Goal: Communication & Community: Answer question/provide support

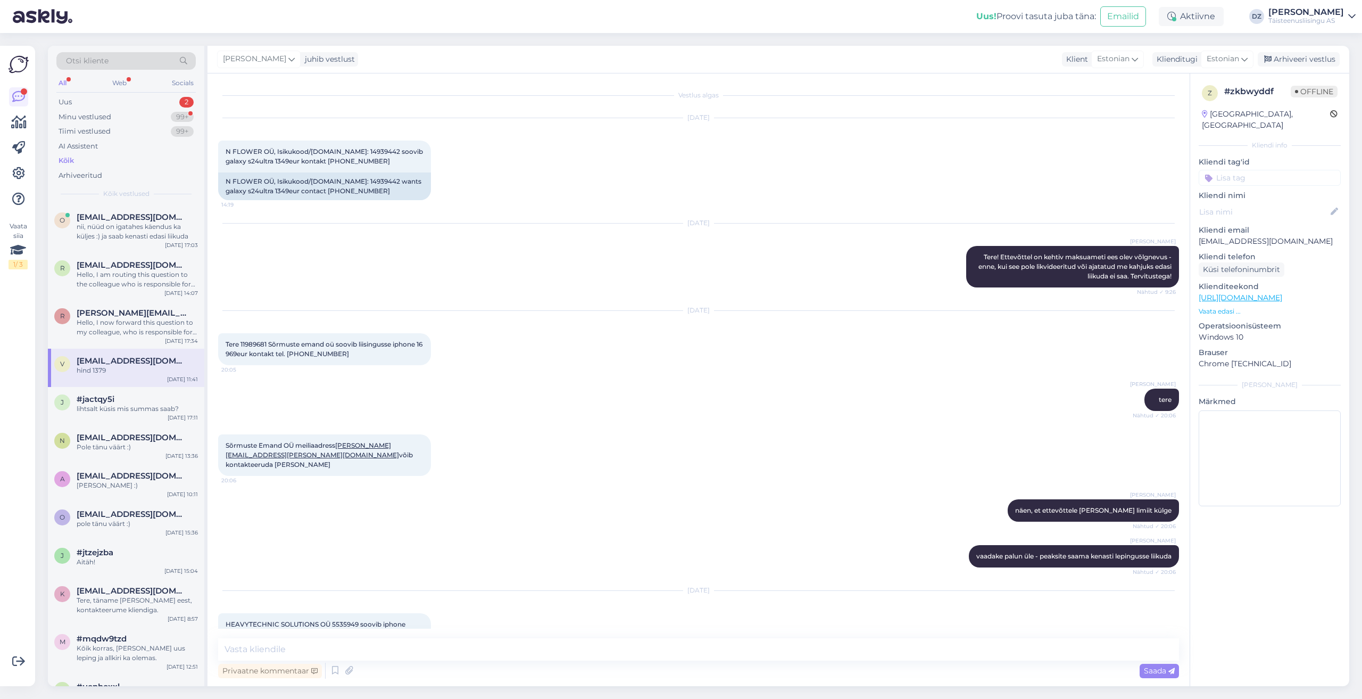
scroll to position [2290, 0]
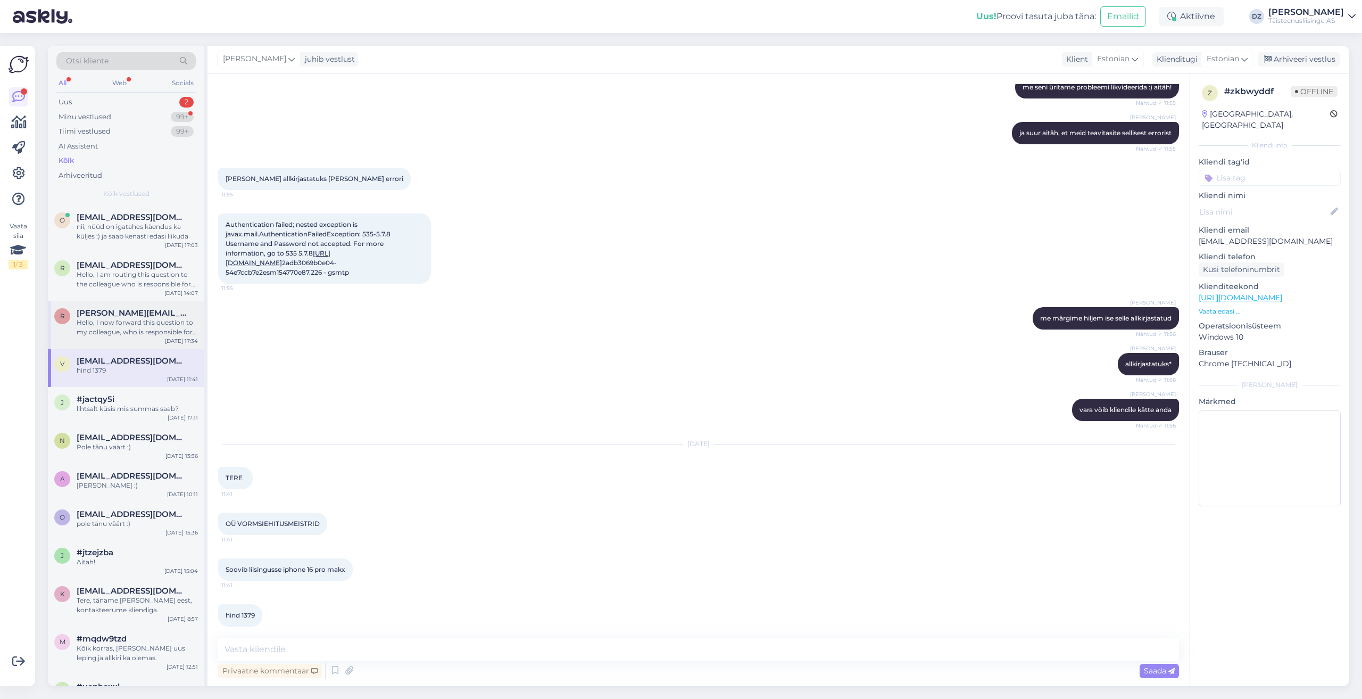
click at [48, 321] on div "r [PERSON_NAME][EMAIL_ADDRESS][DOMAIN_NAME] Hello, I now forward this question …" at bounding box center [126, 325] width 156 height 48
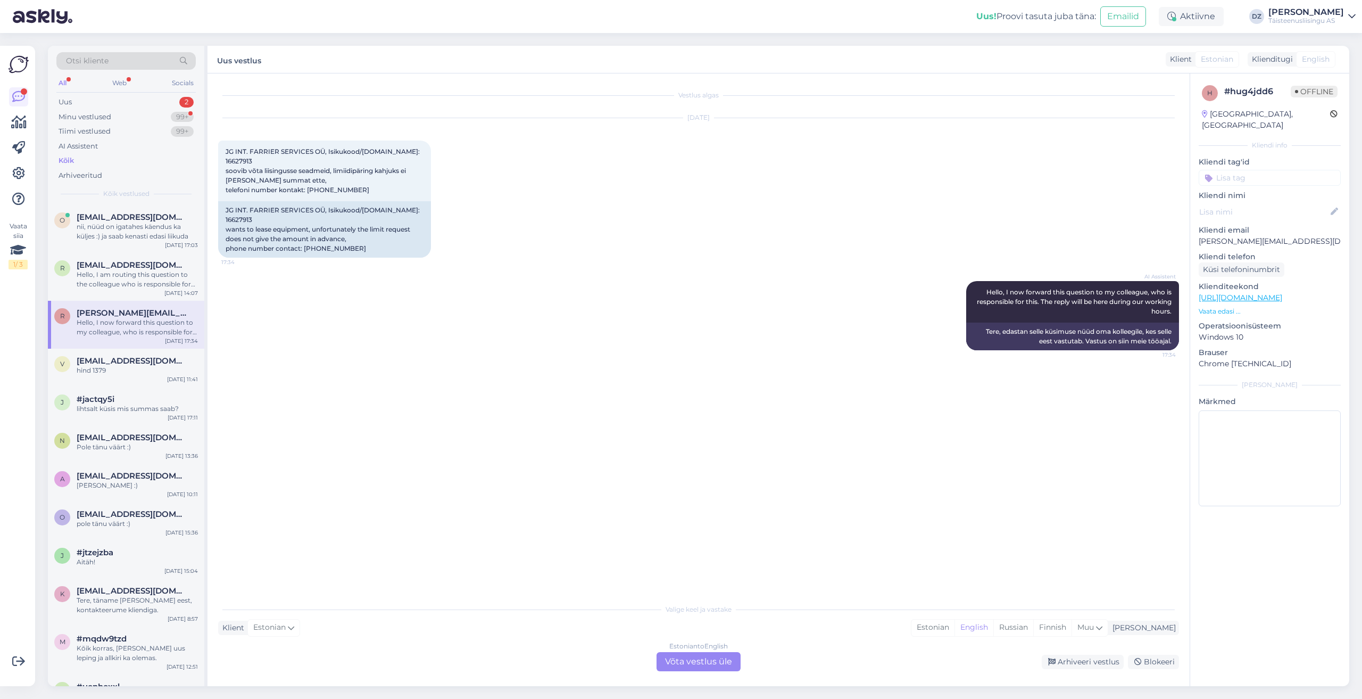
scroll to position [0, 0]
click at [97, 361] on span "[EMAIL_ADDRESS][DOMAIN_NAME]" at bounding box center [132, 361] width 111 height 10
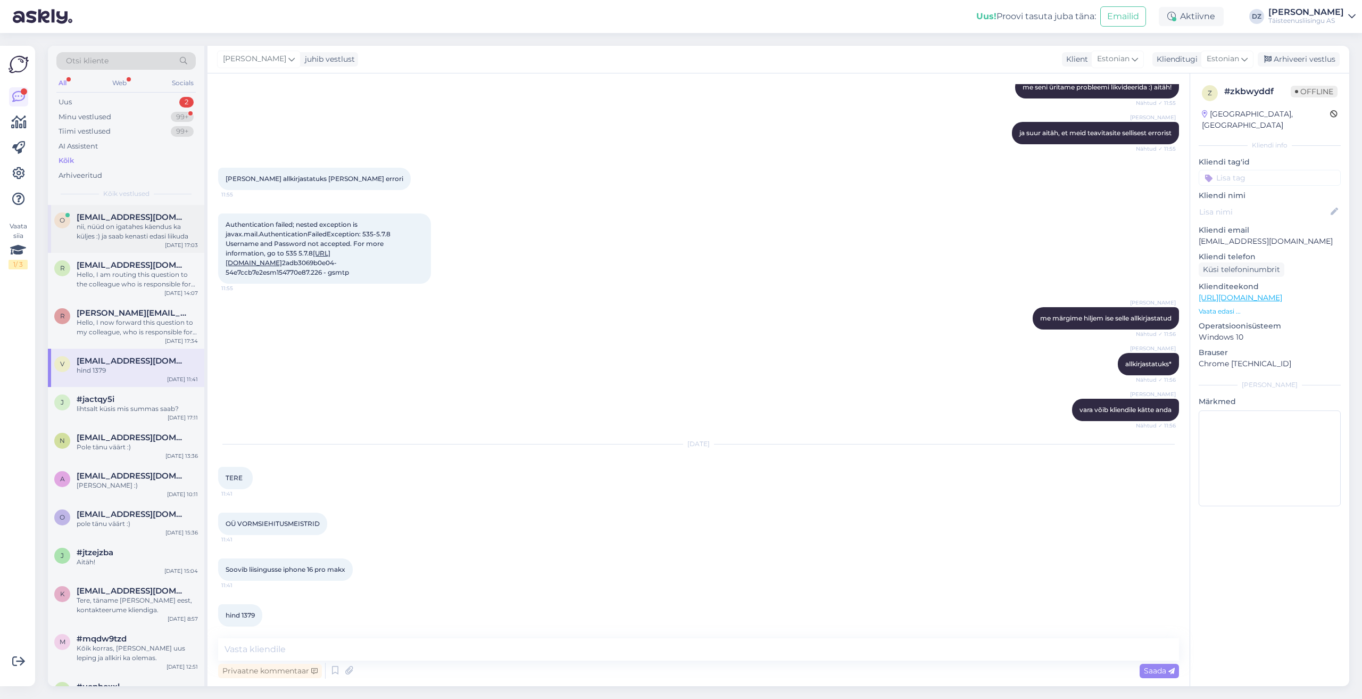
click at [116, 232] on div "nii, nüüd on igatahes käendus ka küljes :) ja saab kenasti edasi liikuda" at bounding box center [137, 231] width 121 height 19
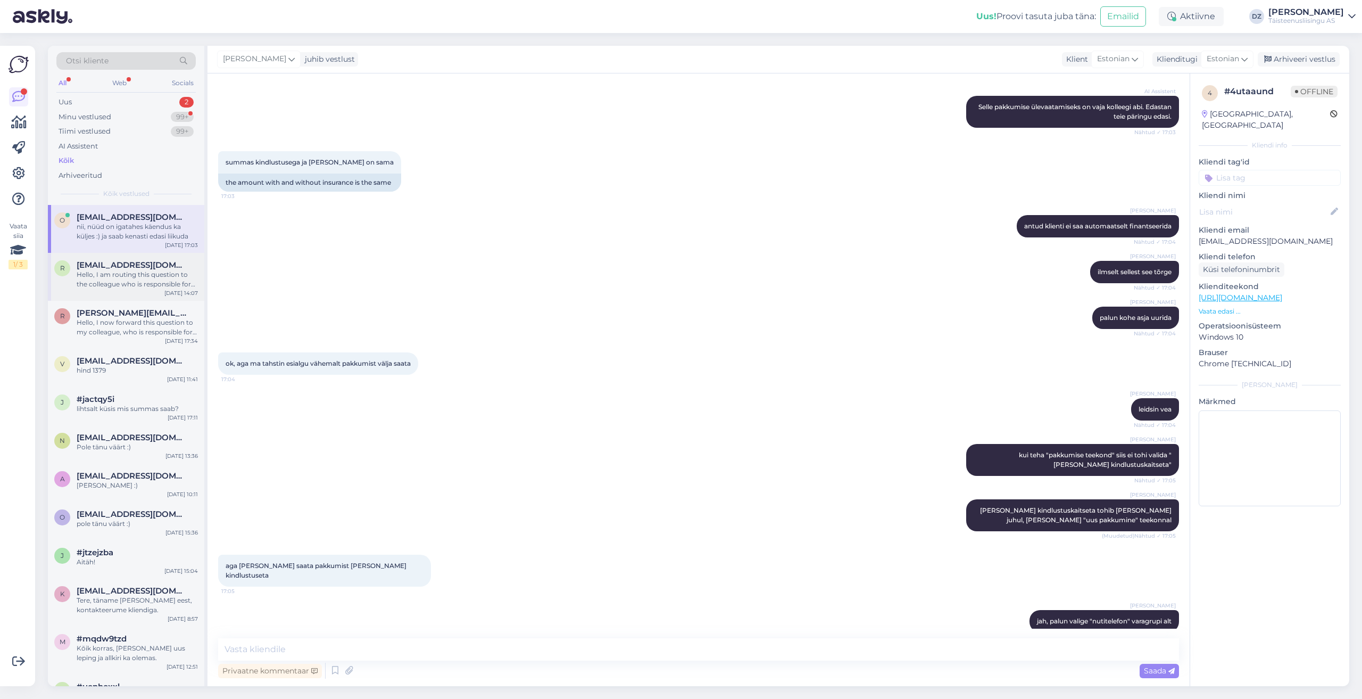
click at [118, 274] on div "Hello, I am routing this question to the colleague who is responsible for this …" at bounding box center [137, 279] width 121 height 19
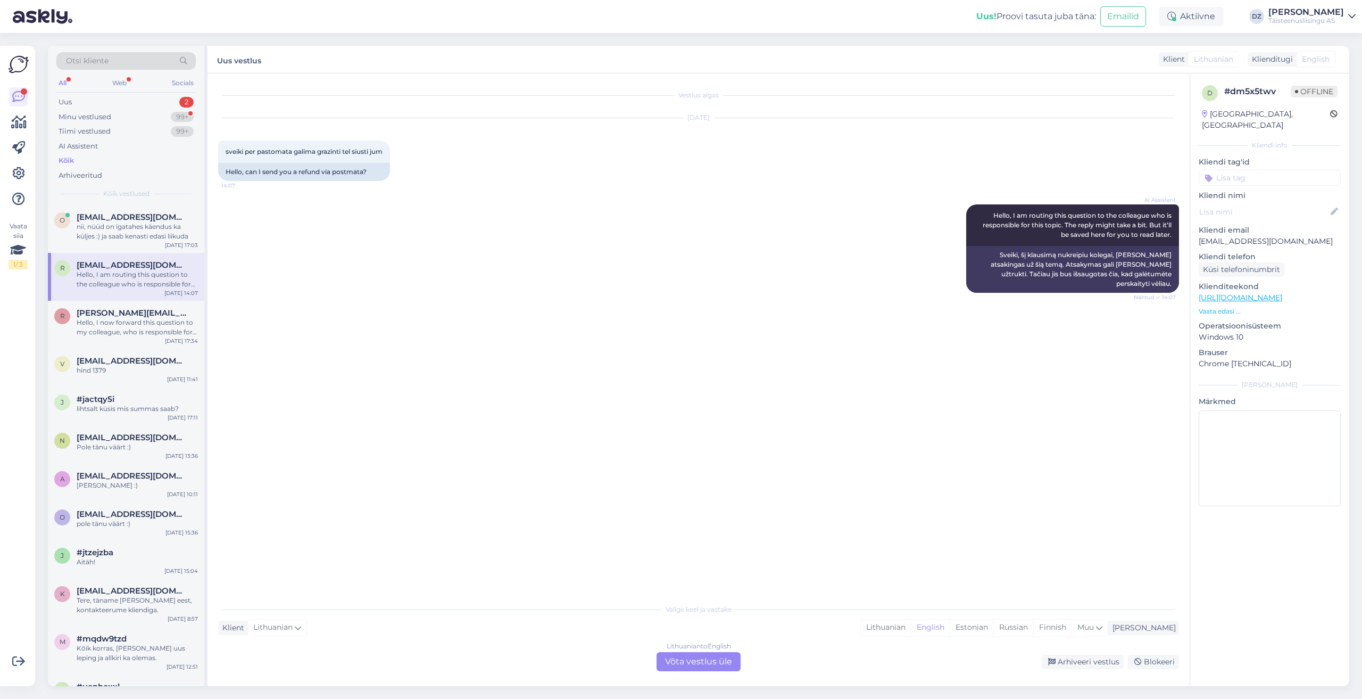
scroll to position [0, 0]
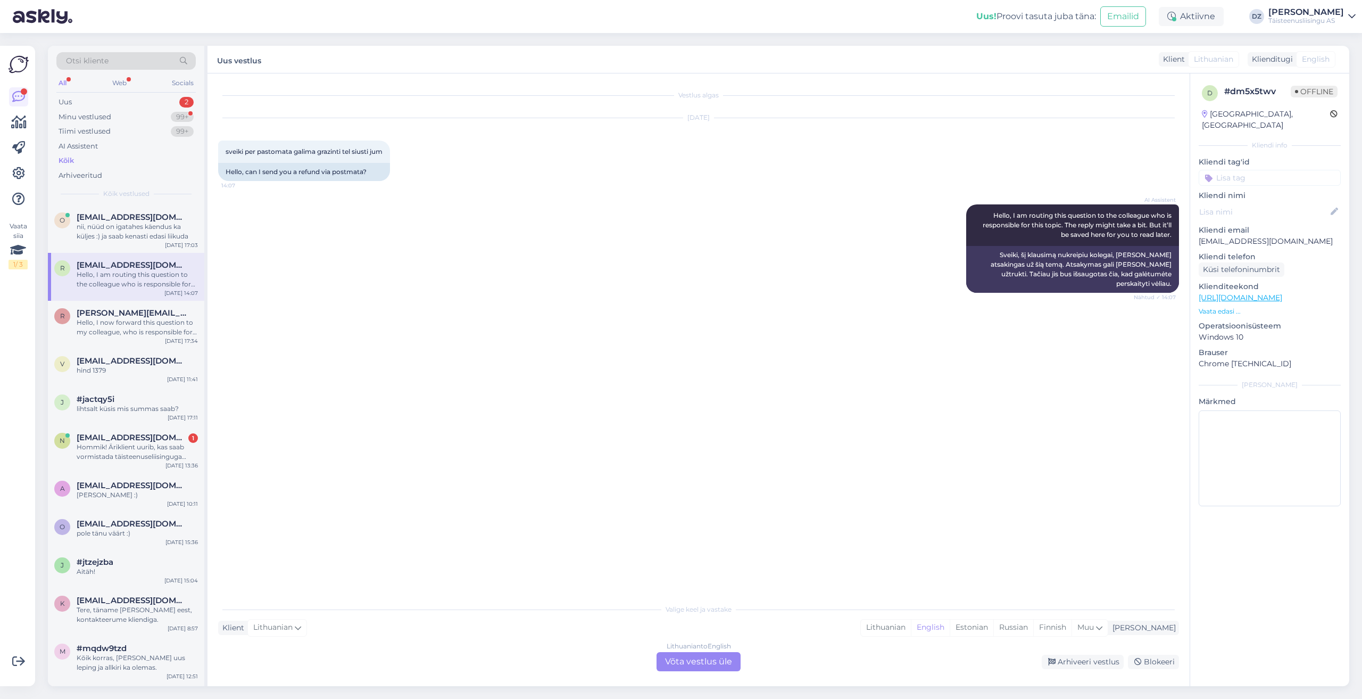
click at [104, 162] on div "Kõik" at bounding box center [125, 160] width 139 height 15
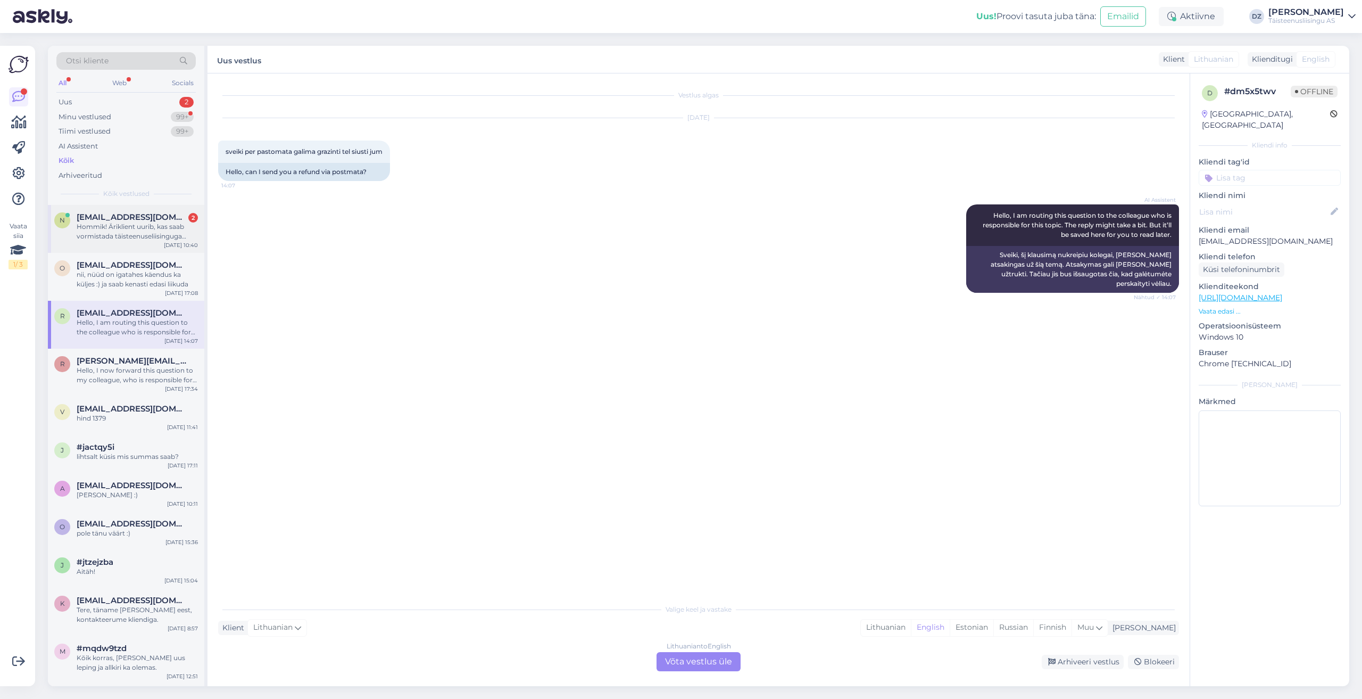
click at [136, 235] on div "Hommik! Äriklient uurib, kas saab vormistada täisteenuseliisinguga telefoon. Re…" at bounding box center [137, 231] width 121 height 19
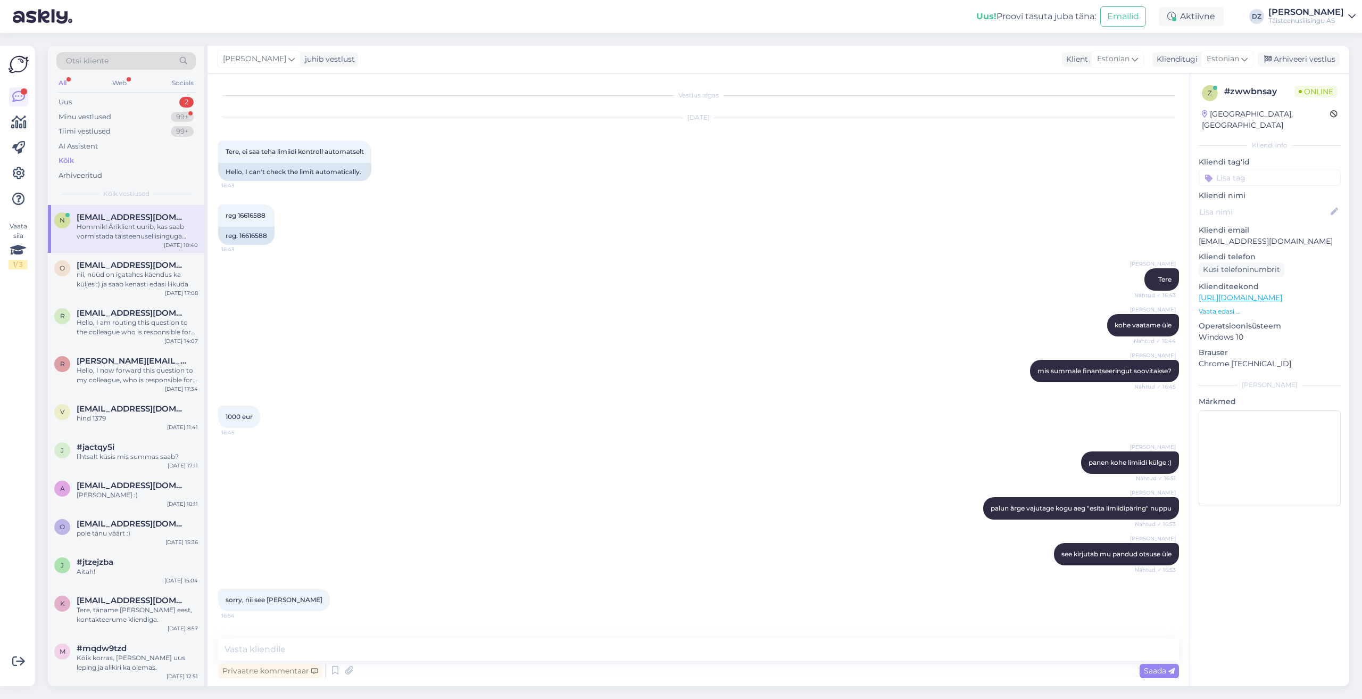
scroll to position [1640, 0]
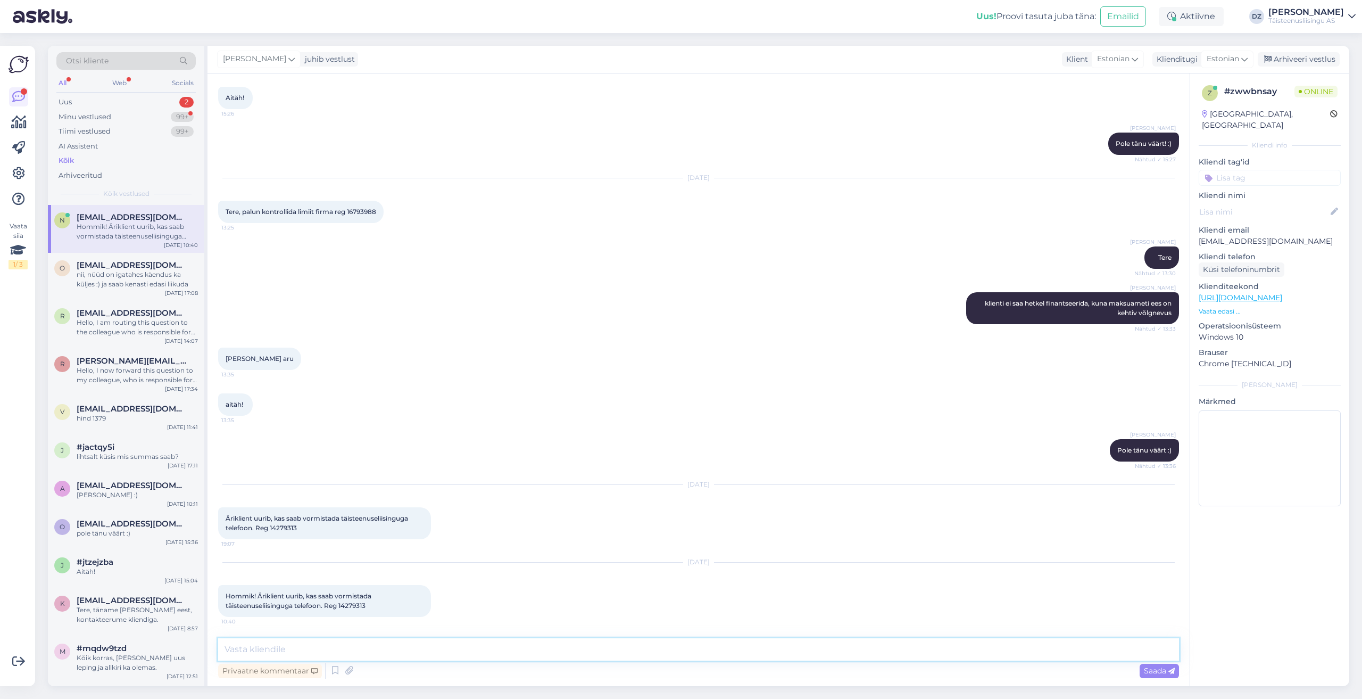
click at [405, 657] on textarea at bounding box center [698, 649] width 961 height 22
type textarea "Tere"
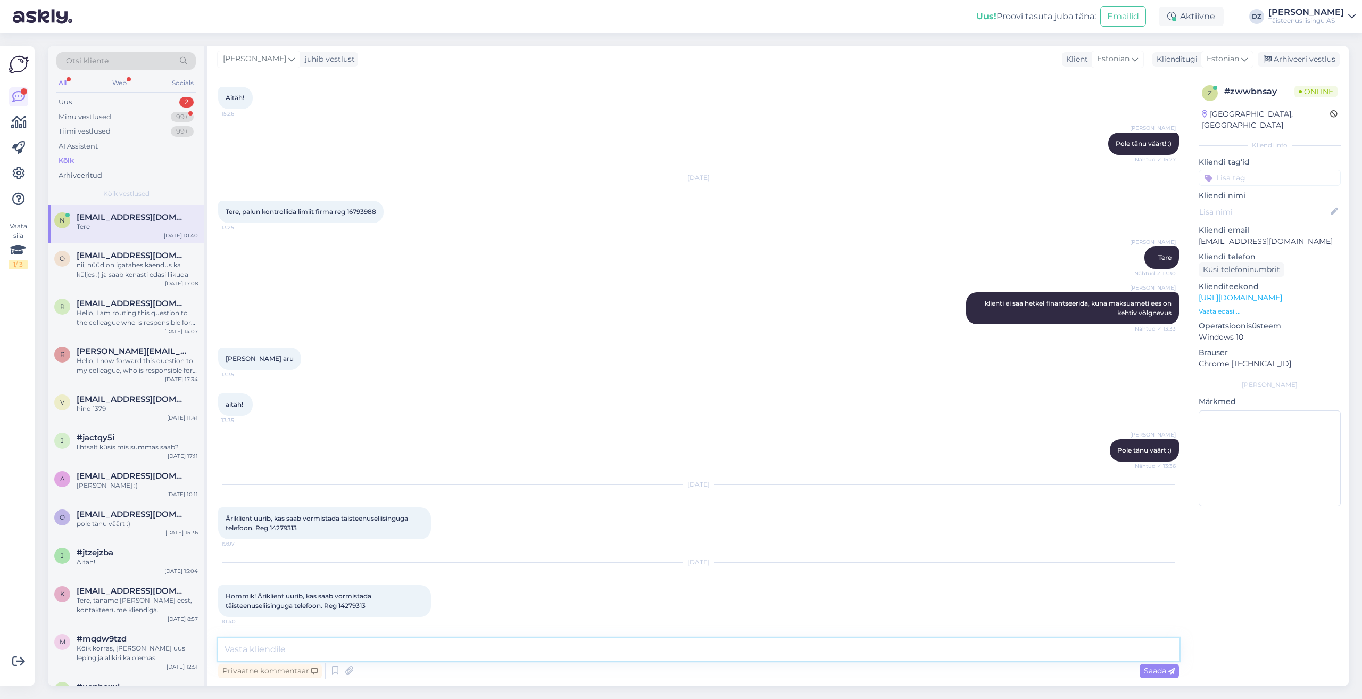
scroll to position [1686, 0]
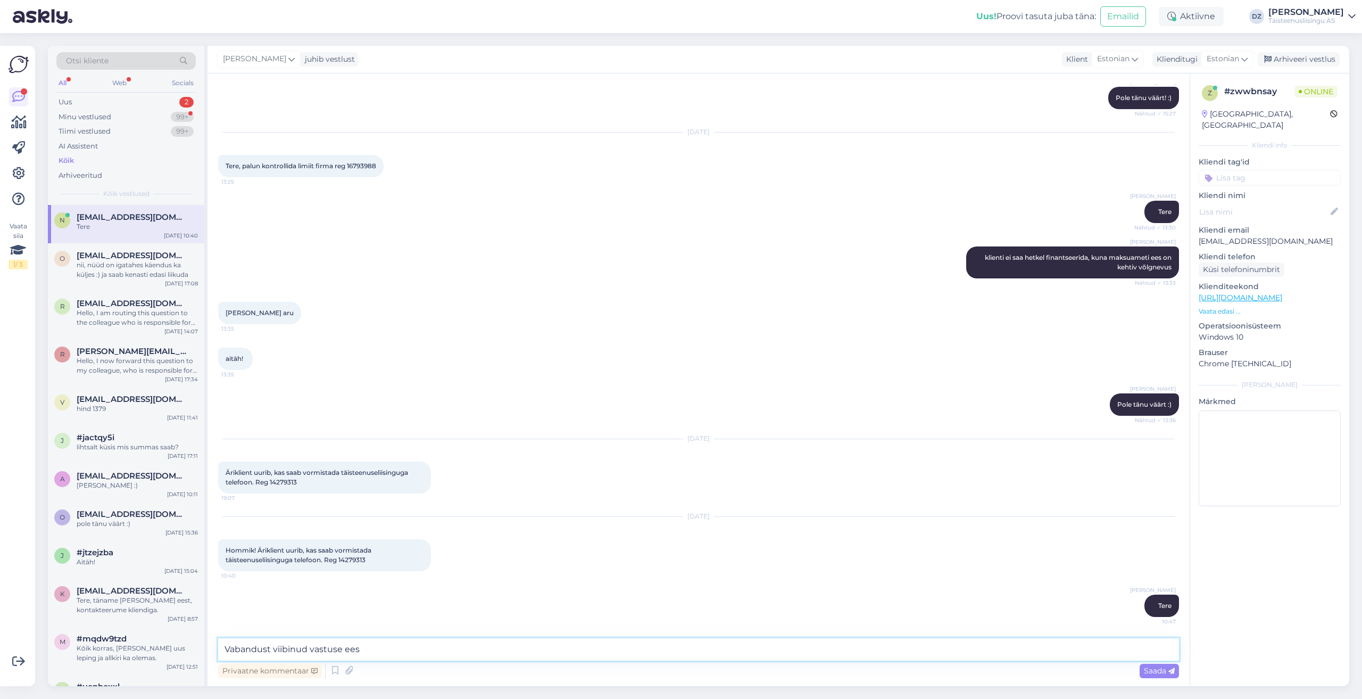
type textarea "Vabandust viibinud vastuse eest"
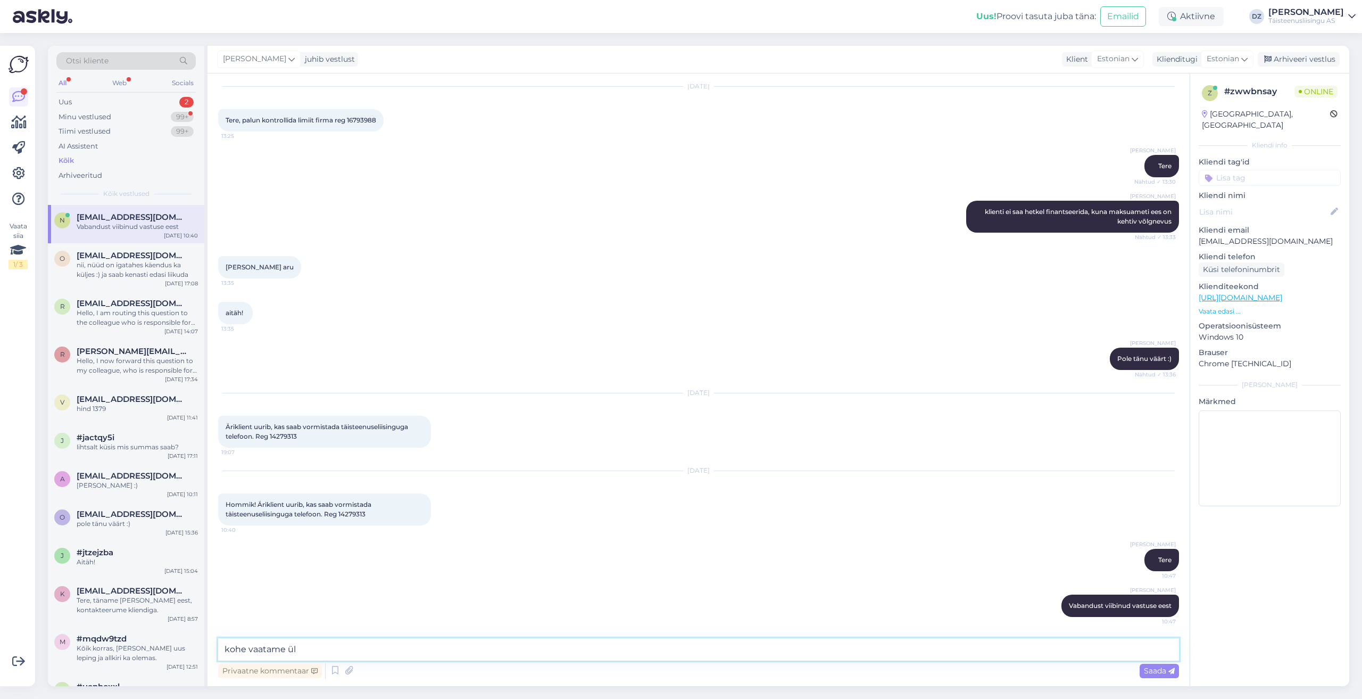
type textarea "kohe vaatame üle"
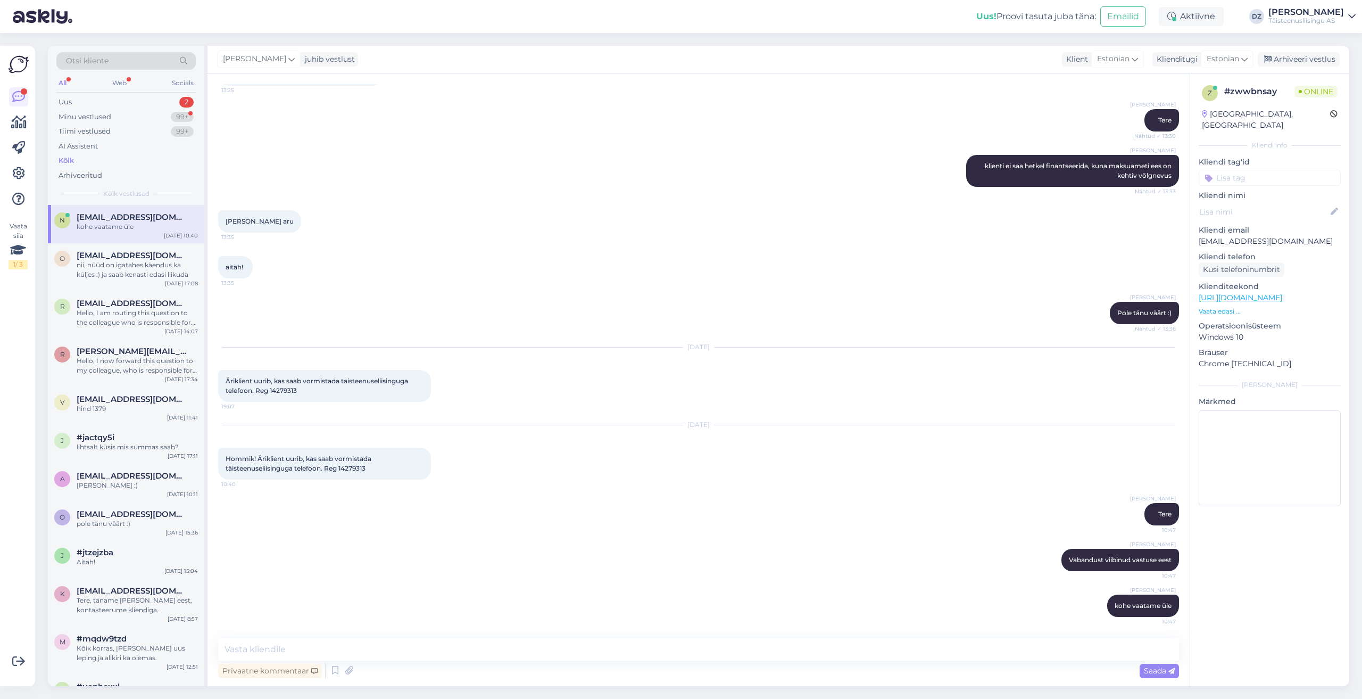
click at [364, 470] on span "Hommik! Äriklient uurib, kas saab vormistada täisteenuseliisinguga telefoon. Re…" at bounding box center [299, 463] width 147 height 18
copy span "14279313"
click at [140, 407] on div "hind 1379" at bounding box center [137, 409] width 121 height 10
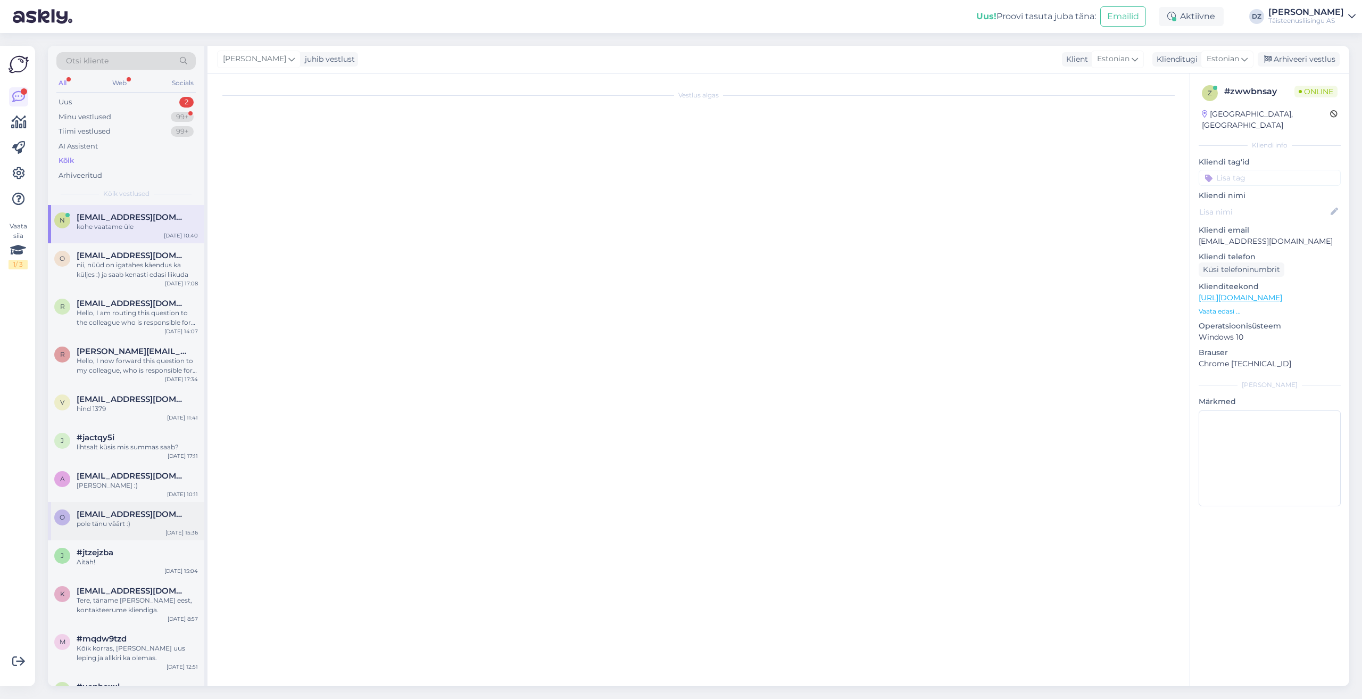
scroll to position [2290, 0]
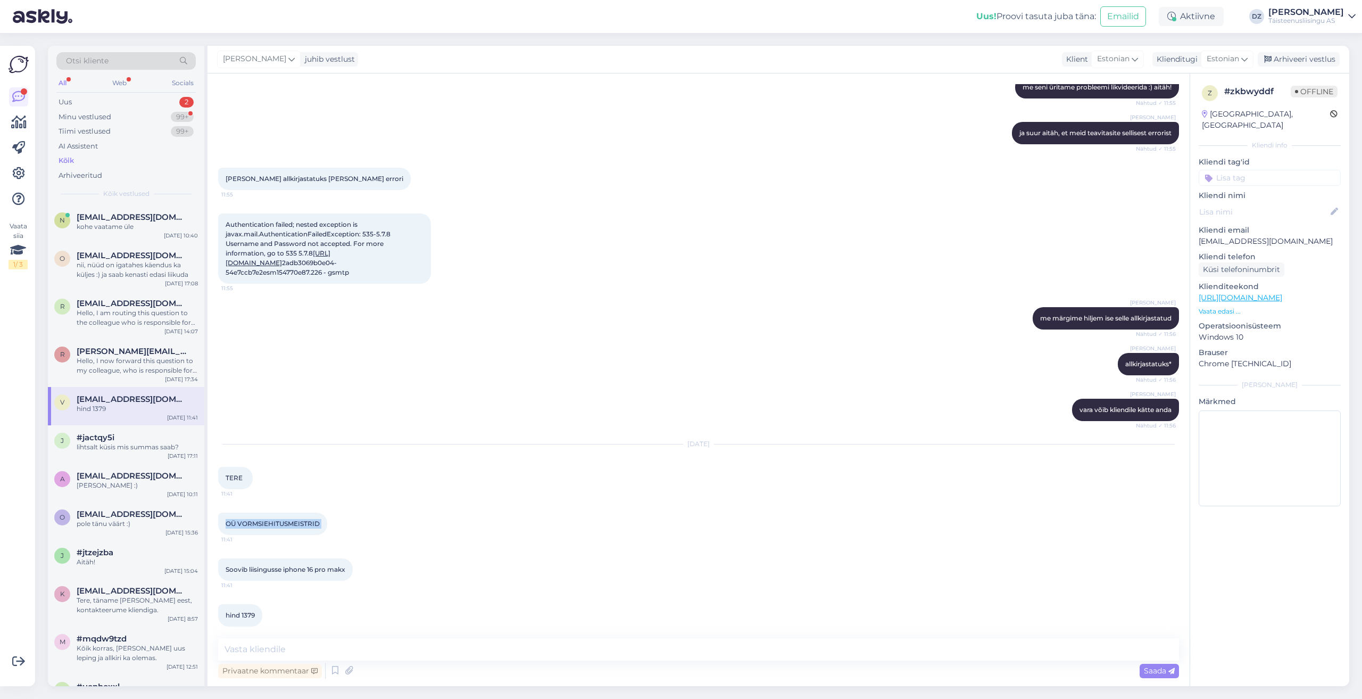
drag, startPoint x: 226, startPoint y: 513, endPoint x: 329, endPoint y: 517, distance: 103.3
click at [327, 517] on div "OÜ VORMSIEHITUSMEISTRID 11:41" at bounding box center [272, 523] width 109 height 22
copy div "OÜ VORMSIEHITUSMEISTRID 11:41"
click at [326, 644] on textarea at bounding box center [698, 649] width 961 height 22
type textarea "Tere"
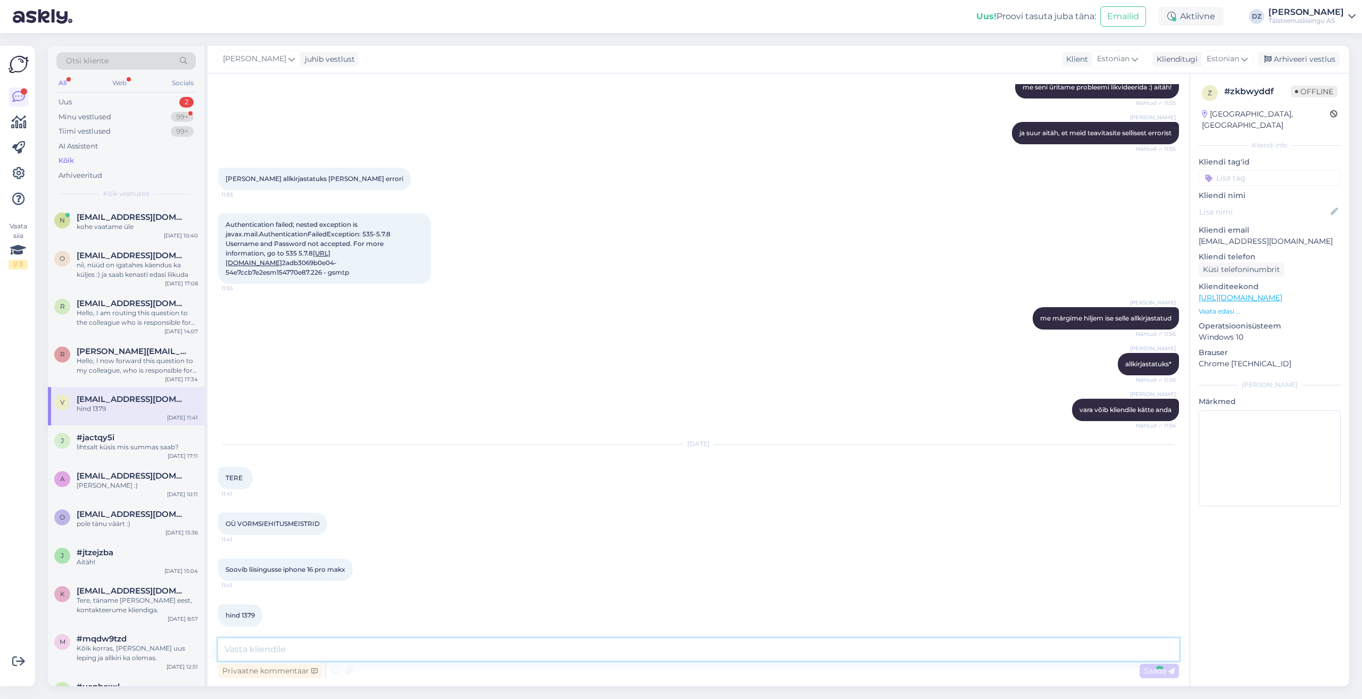
scroll to position [2358, 0]
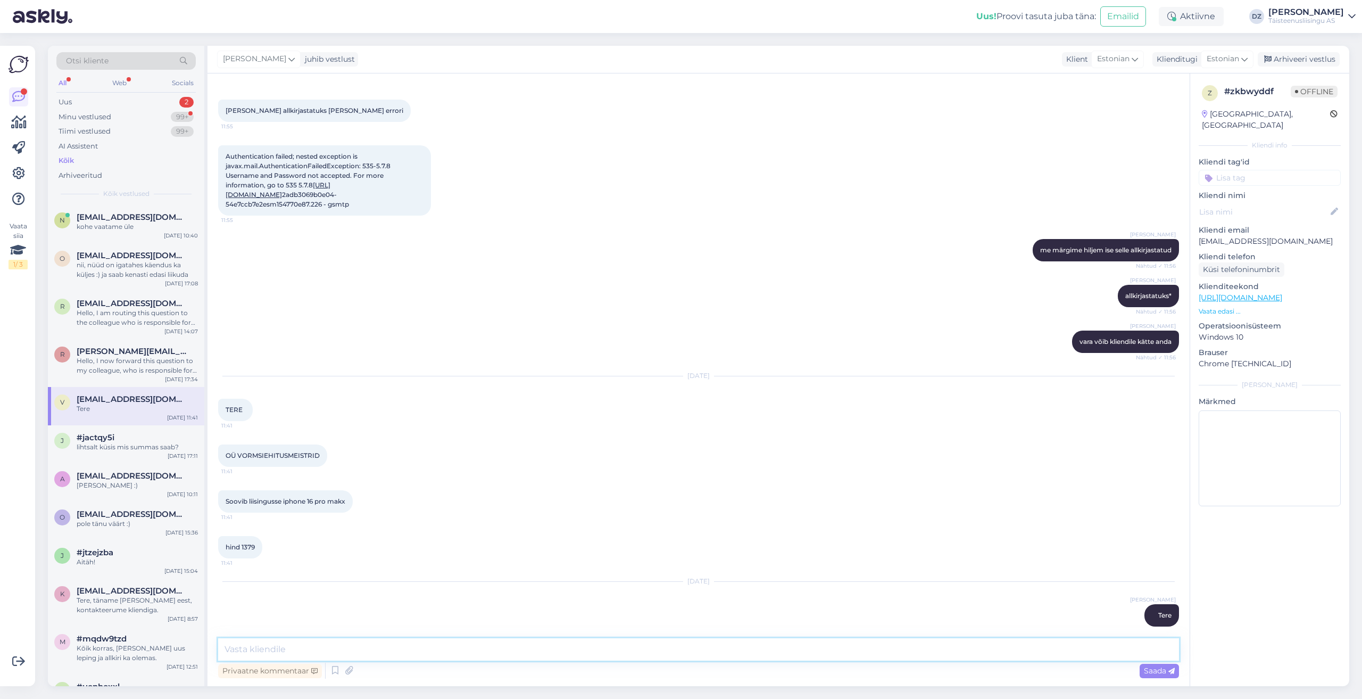
type textarea "E"
type textarea "ettevõttele on limiit külge pandud"
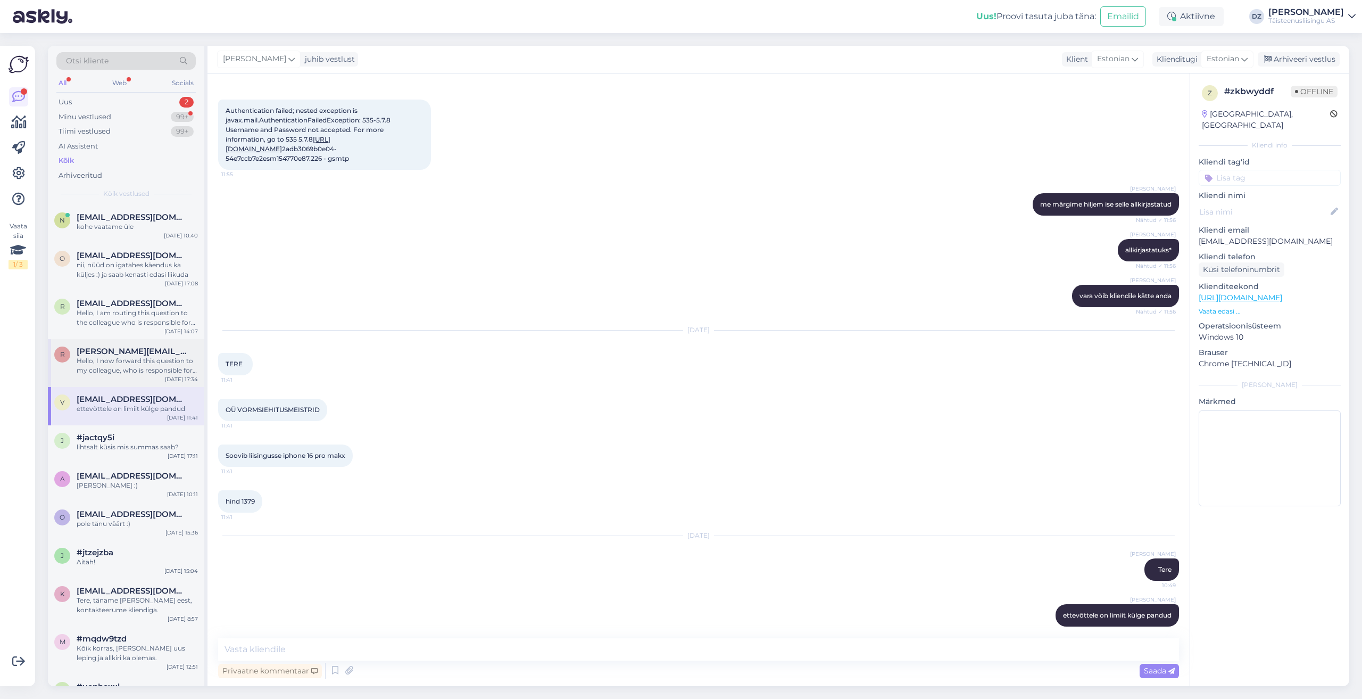
click at [144, 362] on div "Hello, I now forward this question to my colleague, who is responsible for this…" at bounding box center [137, 365] width 121 height 19
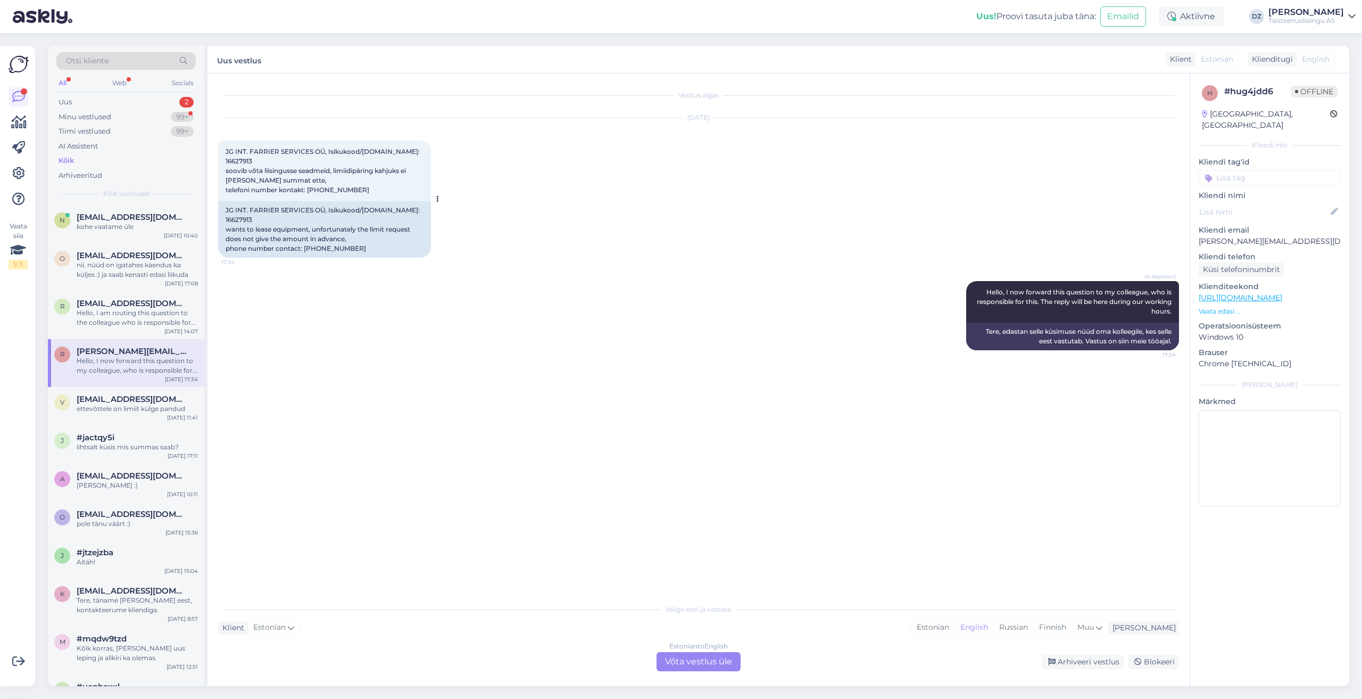
click at [395, 153] on span "JG INT. FARRIER SERVICES OÜ, Isikukood/[DOMAIN_NAME]: 16627913 soovib võta liis…" at bounding box center [324, 170] width 196 height 46
copy span "16627913"
drag, startPoint x: 225, startPoint y: 200, endPoint x: 322, endPoint y: 201, distance: 97.9
click at [322, 201] on div "JG INT. FARRIER SERVICES OÜ, Isikukood/[DOMAIN_NAME]: 16627913 wants to lease e…" at bounding box center [324, 229] width 213 height 56
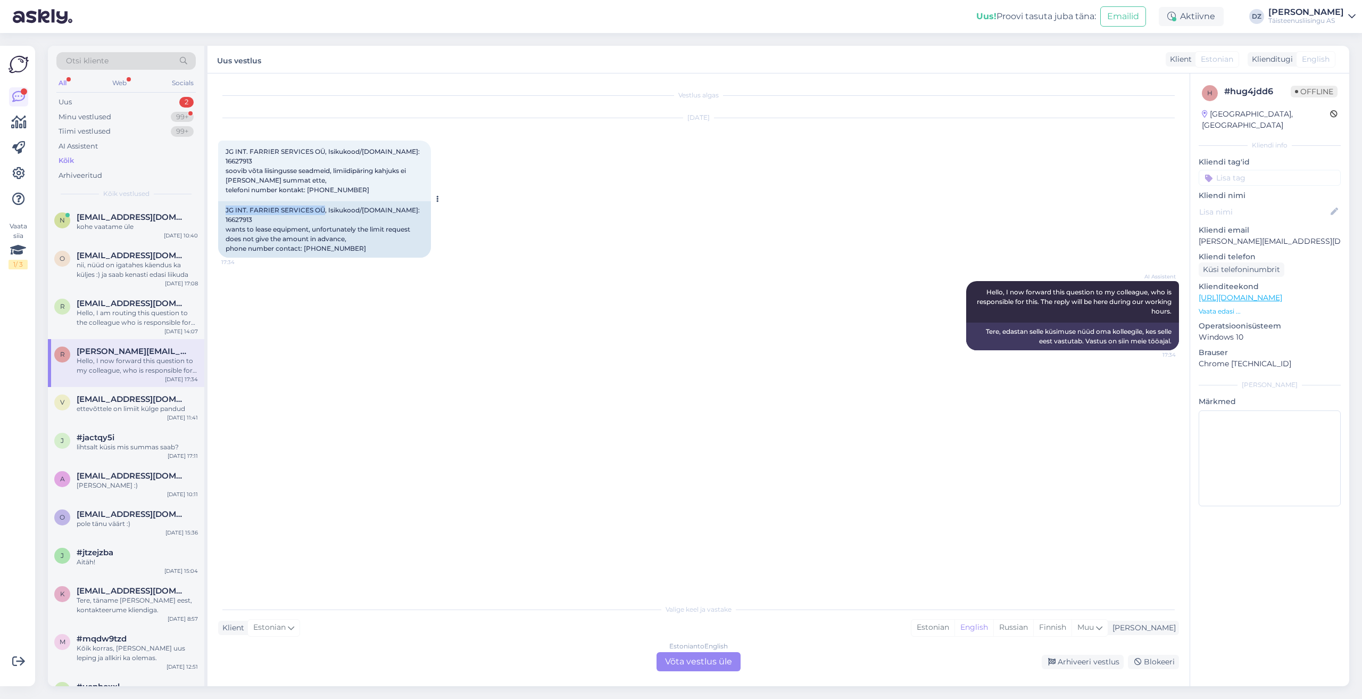
copy div "JG INT. FARRIER SERVICES OÜ"
click at [687, 661] on div "Estonian to English Võta vestlus üle" at bounding box center [698, 661] width 84 height 19
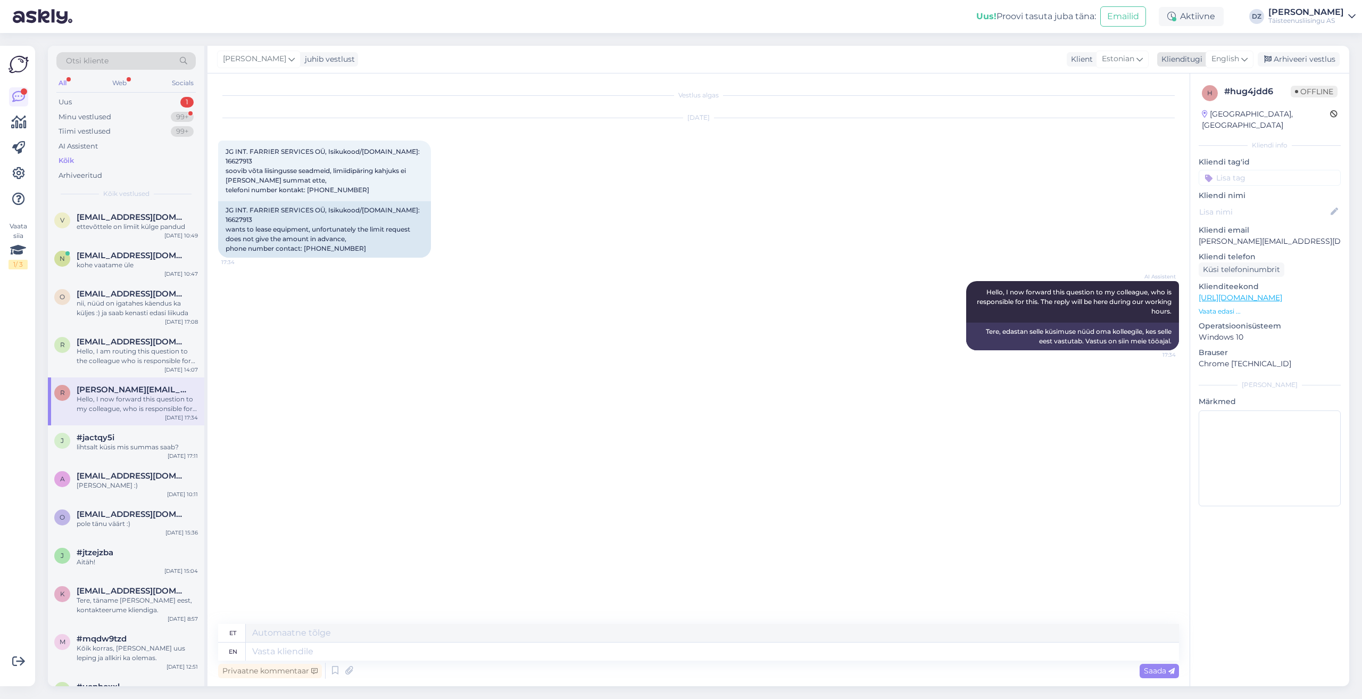
click at [1226, 60] on span "English" at bounding box center [1225, 59] width 28 height 12
click at [1191, 124] on link "Estonian" at bounding box center [1205, 123] width 117 height 17
click at [509, 645] on textarea at bounding box center [698, 649] width 961 height 22
type textarea "Ter"
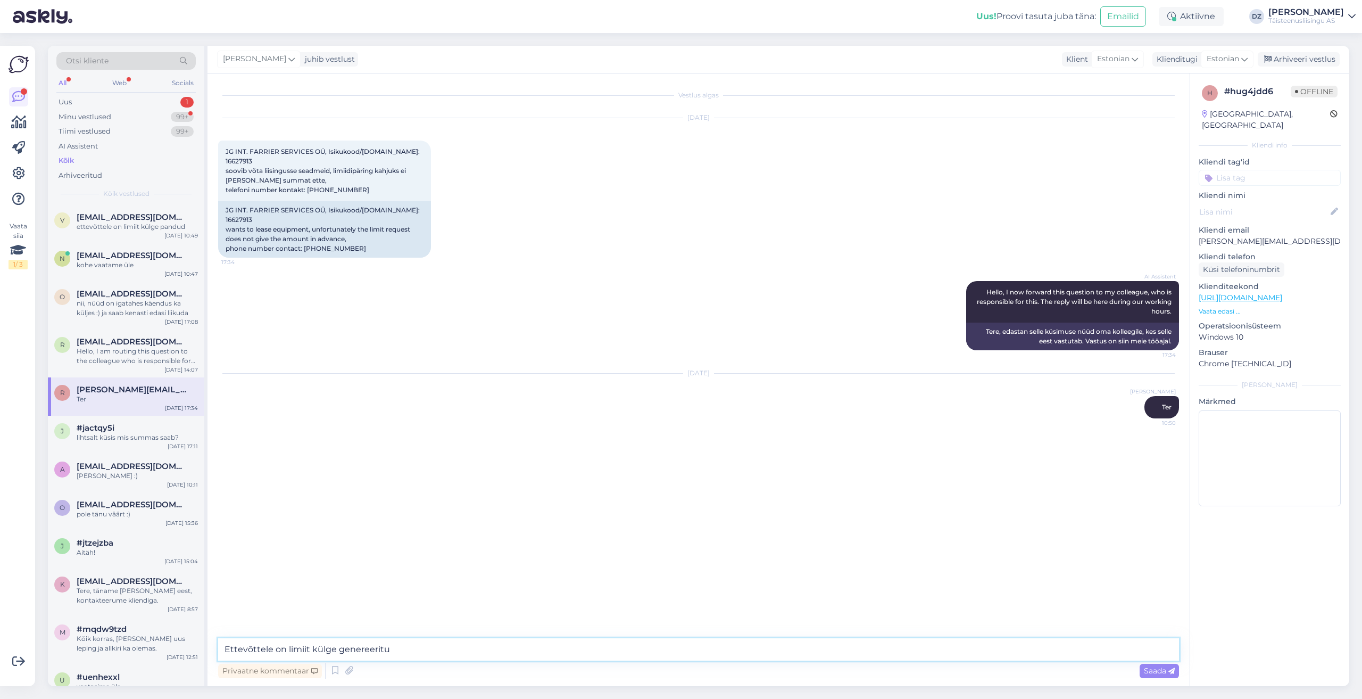
type textarea "Ettevõttele on limiit külge genereeritud"
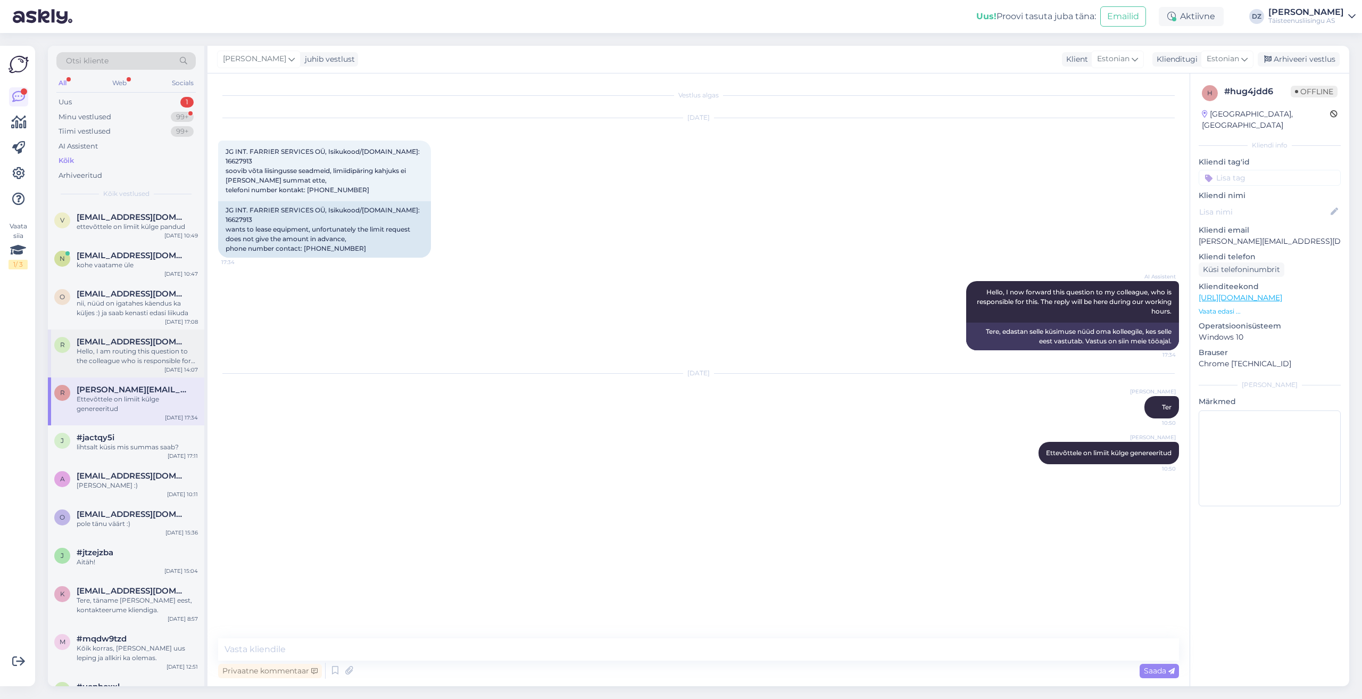
click at [130, 344] on span "[EMAIL_ADDRESS][DOMAIN_NAME]" at bounding box center [132, 342] width 111 height 10
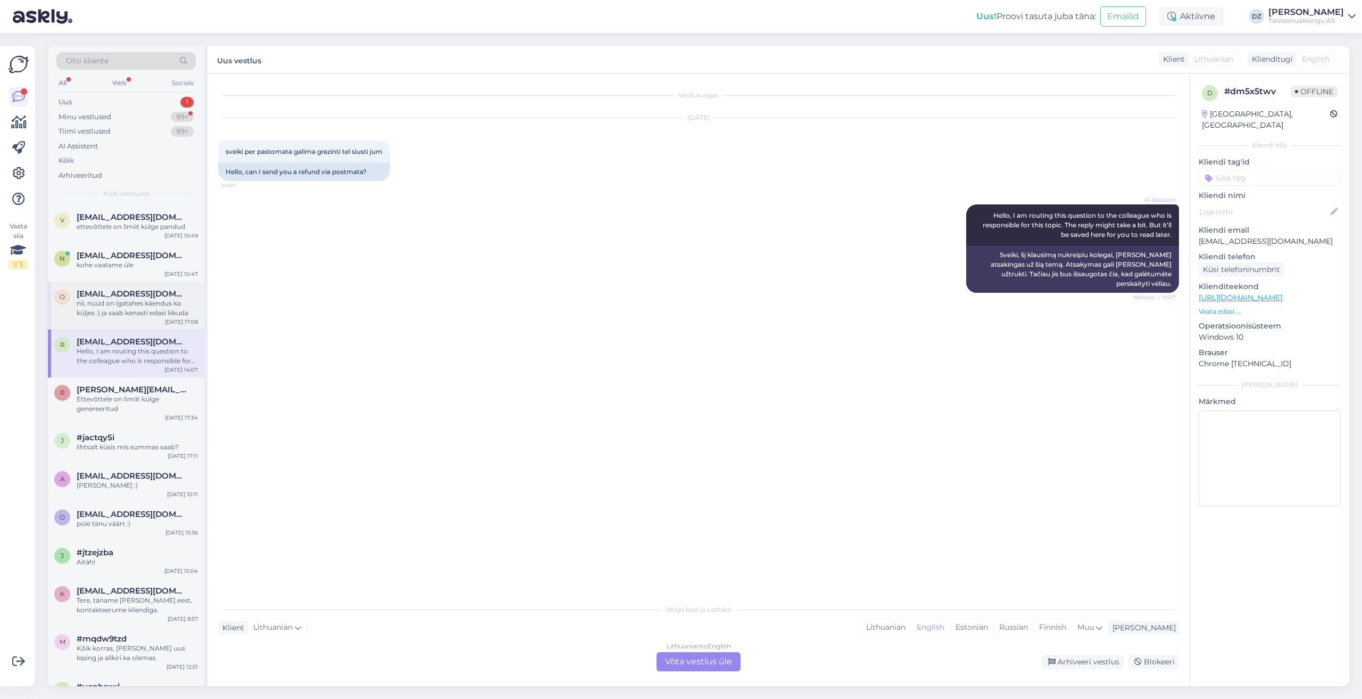
click at [133, 296] on span "[EMAIL_ADDRESS][DOMAIN_NAME]" at bounding box center [132, 294] width 111 height 10
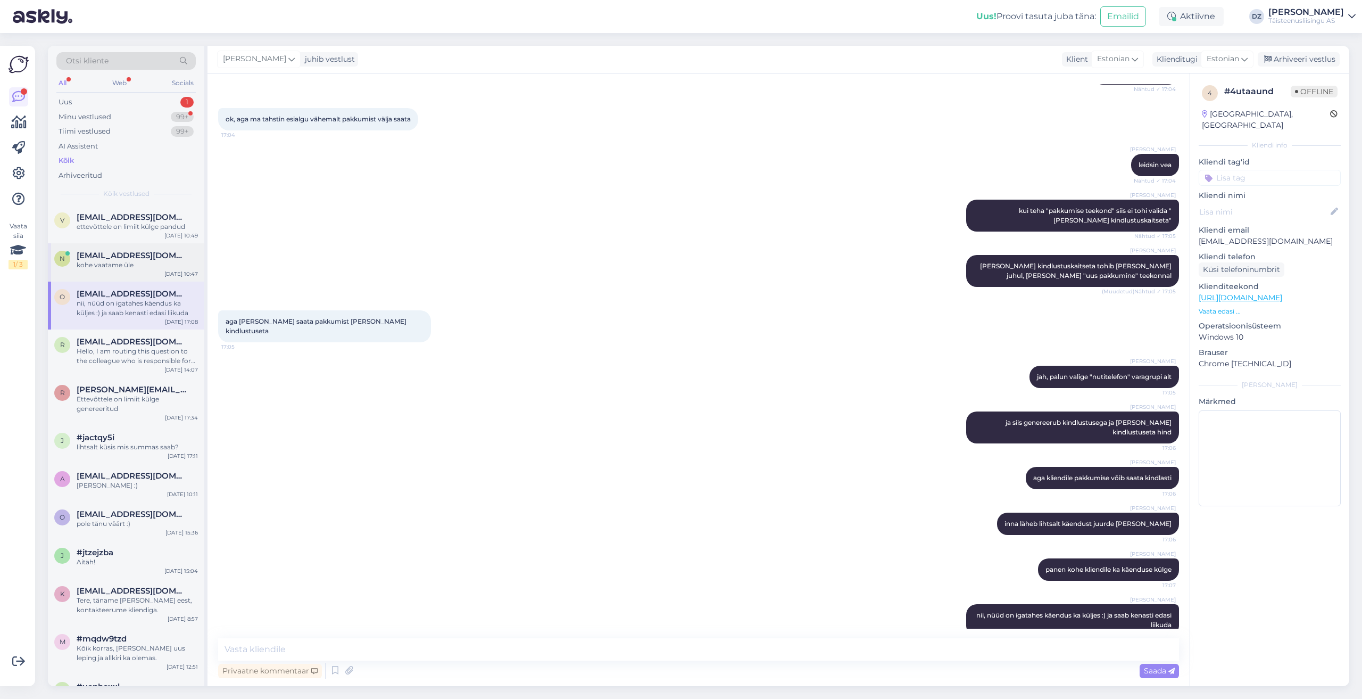
click at [124, 252] on span "[EMAIL_ADDRESS][DOMAIN_NAME]" at bounding box center [132, 256] width 111 height 10
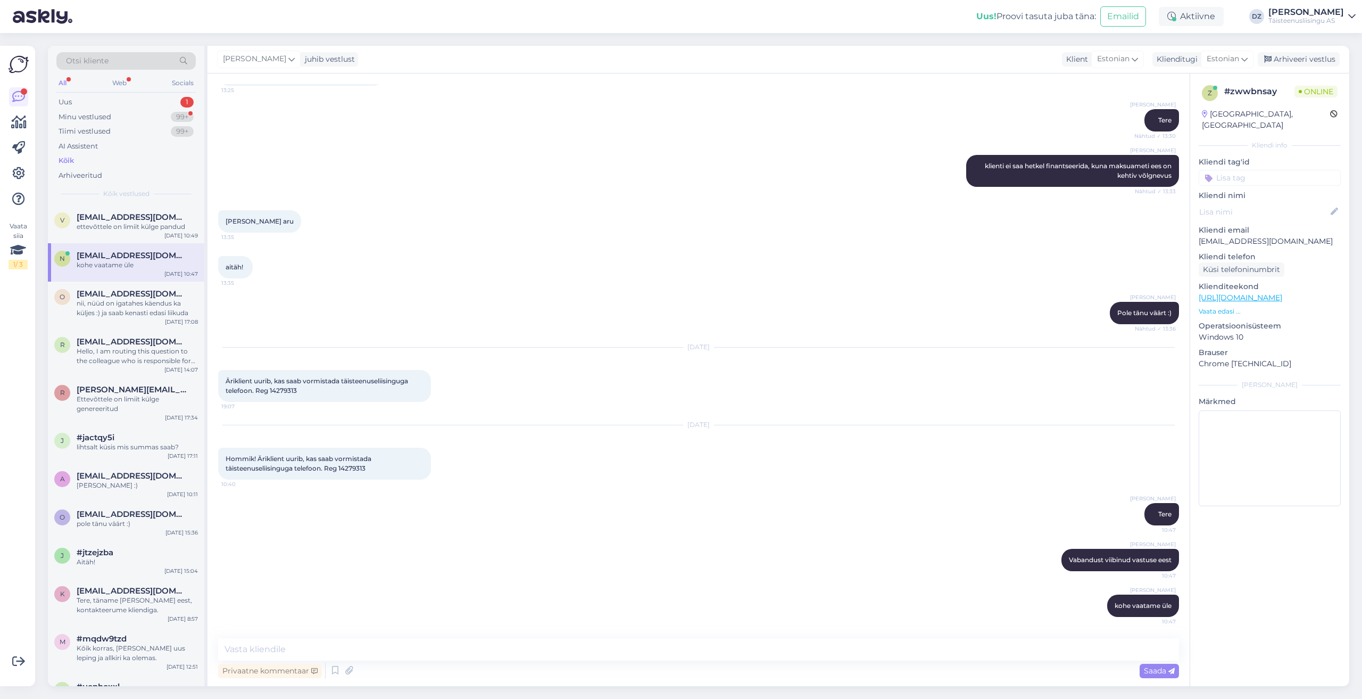
click at [358, 466] on span "Hommik! Äriklient uurib, kas saab vormistada täisteenuseliisinguga telefoon. Re…" at bounding box center [299, 463] width 147 height 18
click at [131, 223] on div "ettevõttele on limiit külge pandud" at bounding box center [137, 227] width 121 height 10
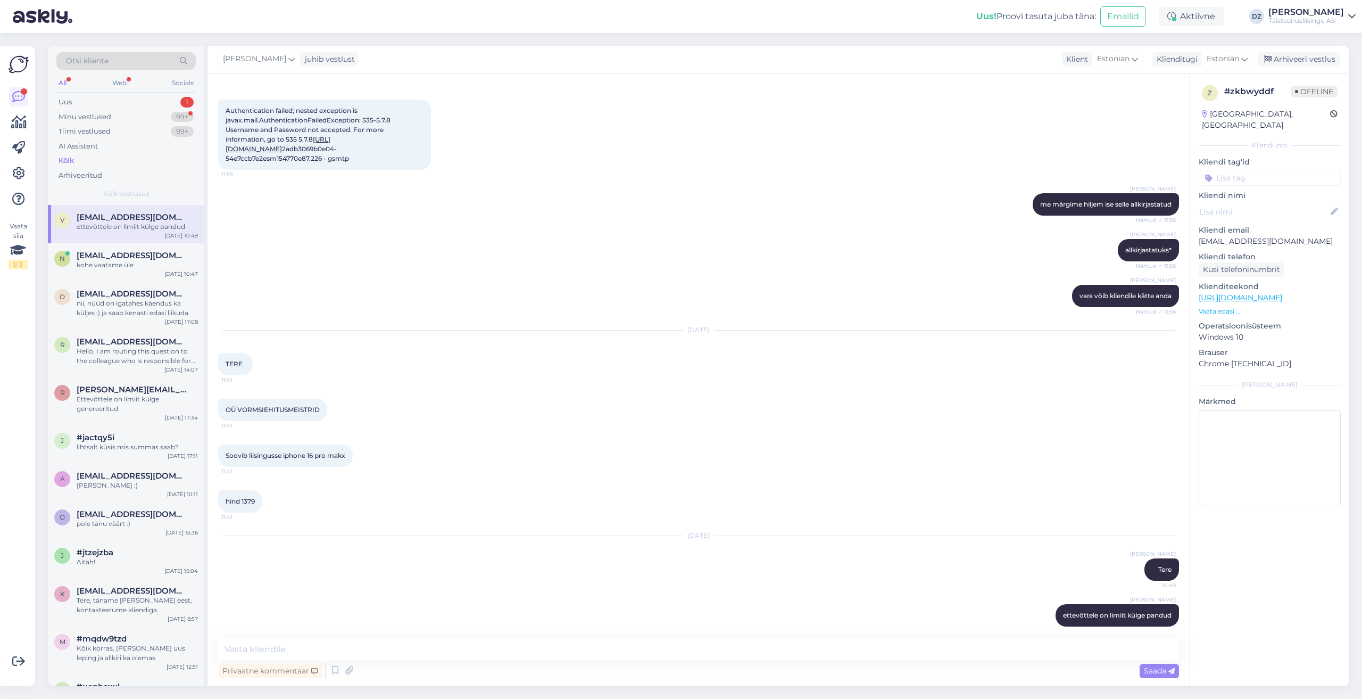
click at [71, 154] on div "Kõik" at bounding box center [125, 160] width 139 height 15
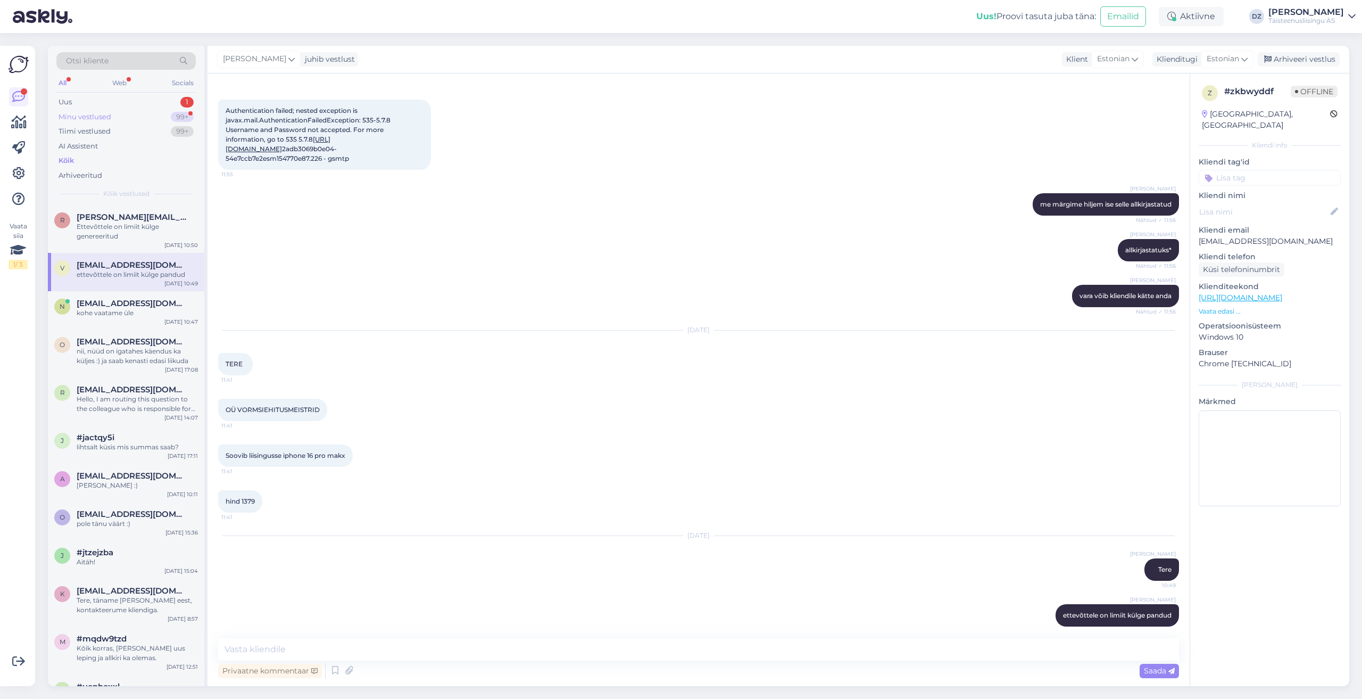
click at [79, 115] on div "Minu vestlused" at bounding box center [85, 117] width 53 height 11
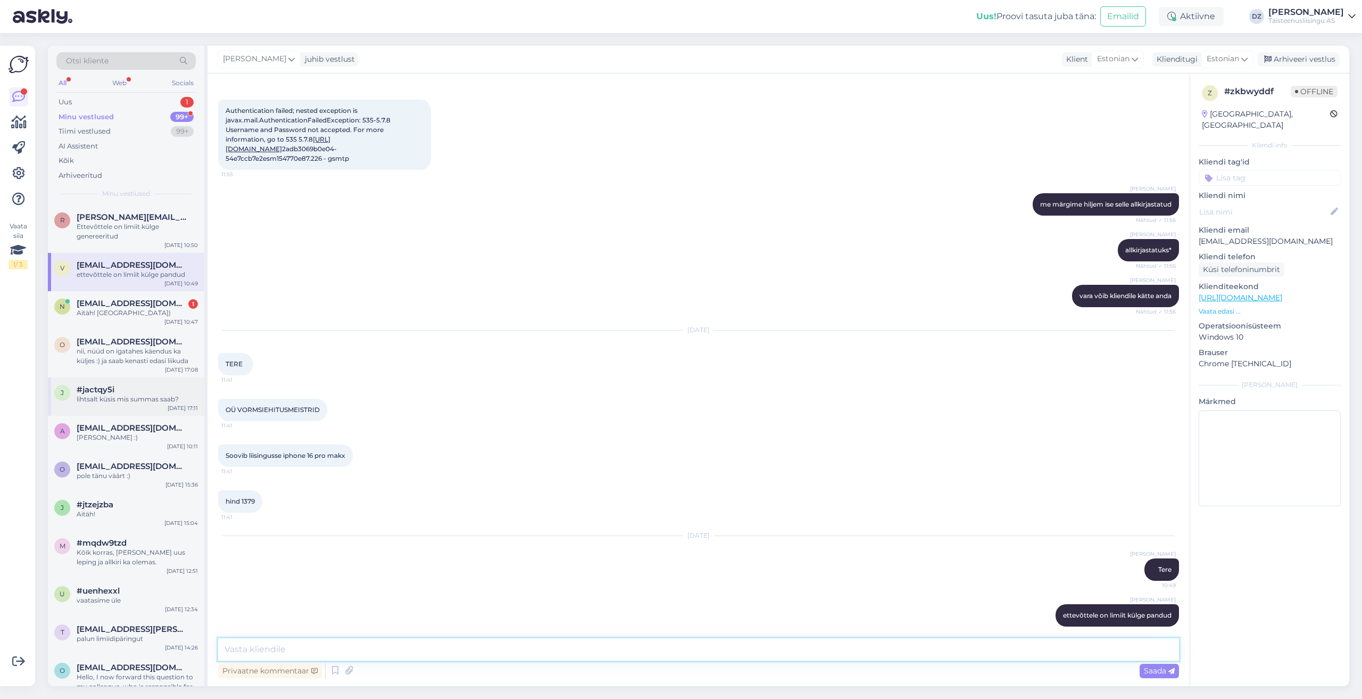
drag, startPoint x: 345, startPoint y: 652, endPoint x: 159, endPoint y: 405, distance: 309.5
click at [344, 651] on textarea at bounding box center [698, 649] width 961 height 22
click at [139, 297] on div "n [EMAIL_ADDRESS][DOMAIN_NAME] 1 Aitäh! Ootan) [DATE] 10:47" at bounding box center [126, 310] width 156 height 38
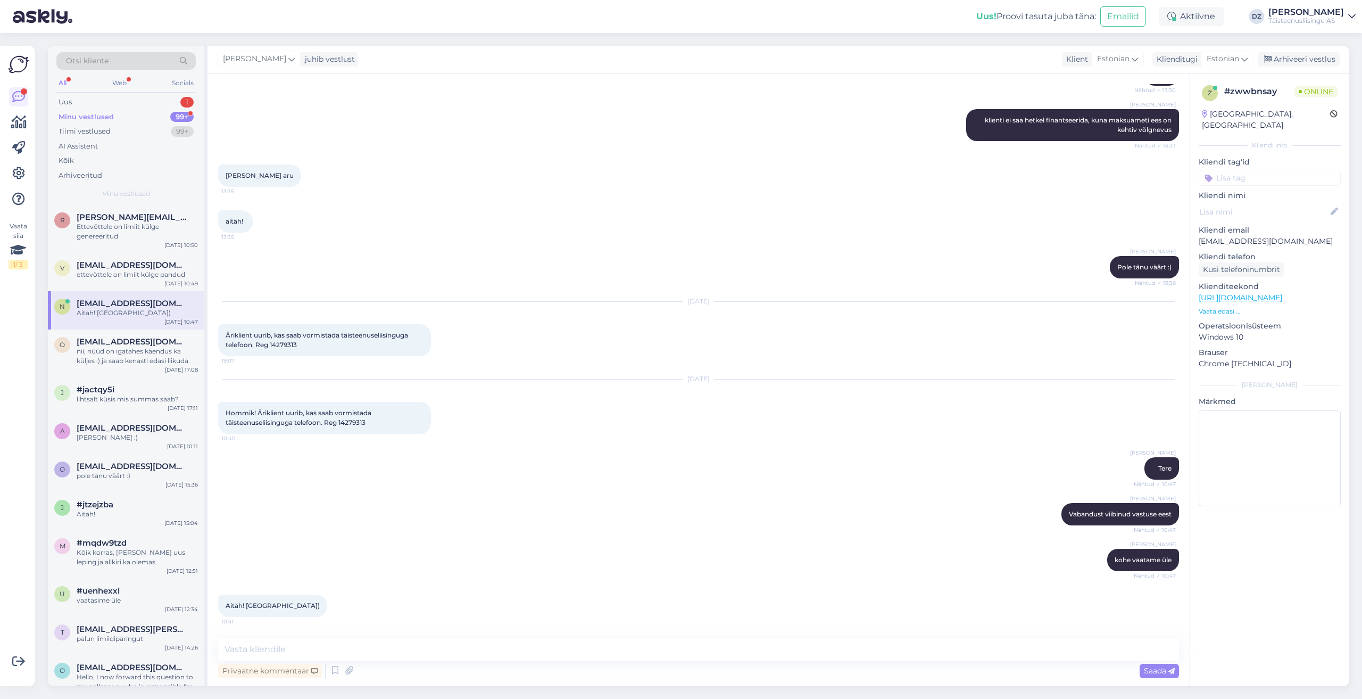
scroll to position [1823, 0]
click at [404, 647] on textarea at bounding box center [698, 649] width 961 height 22
click at [102, 107] on div "Uus 1" at bounding box center [125, 102] width 139 height 15
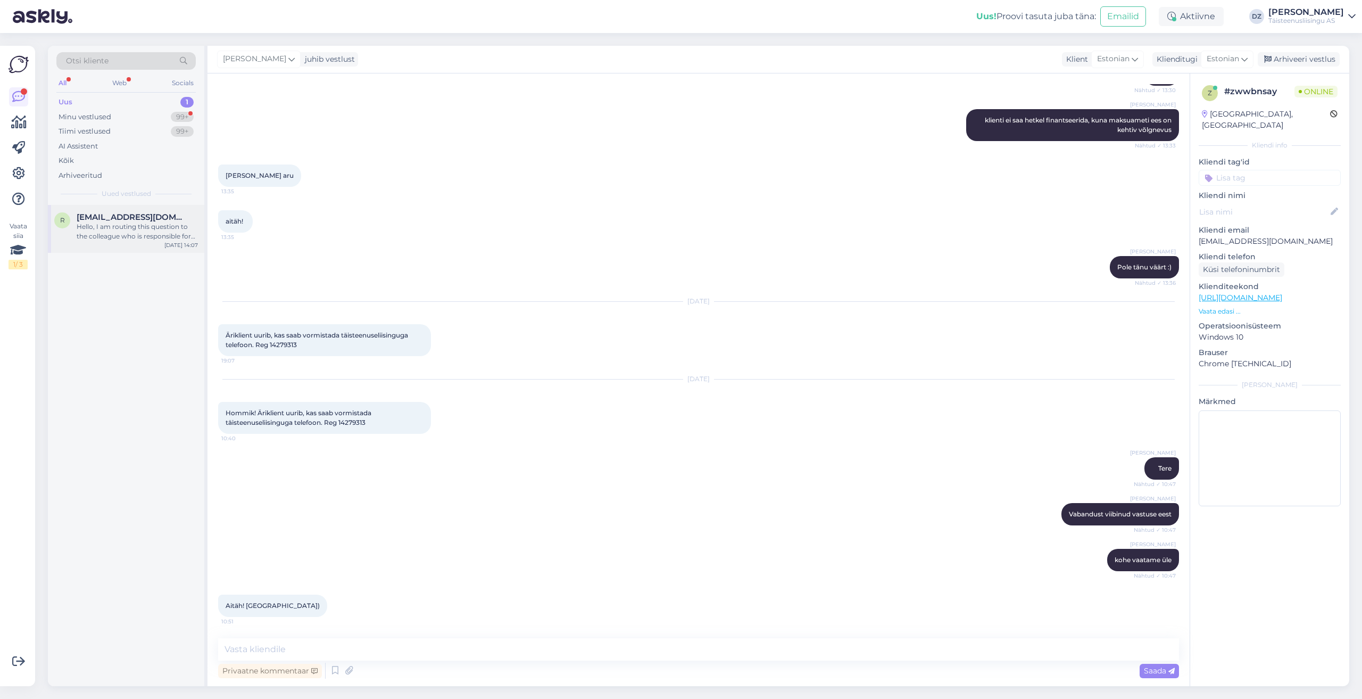
click at [161, 235] on div "Hello, I am routing this question to the colleague who is responsible for this …" at bounding box center [137, 231] width 121 height 19
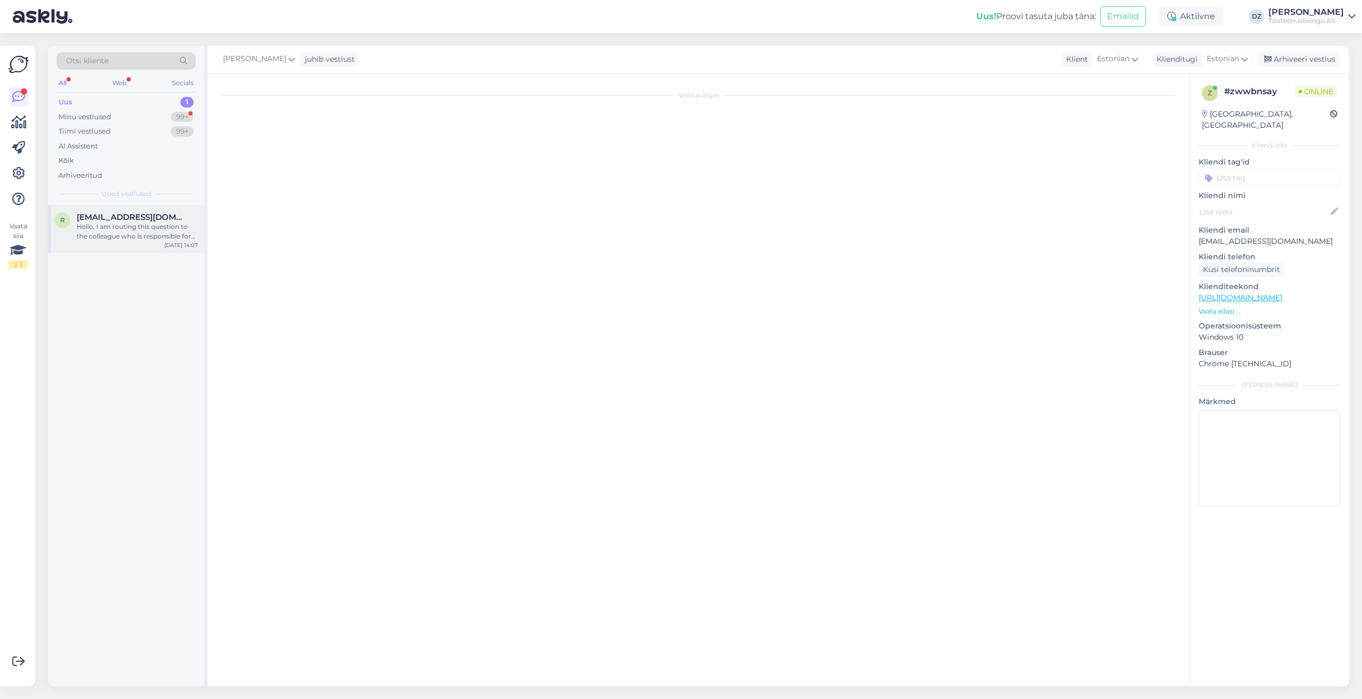
scroll to position [0, 0]
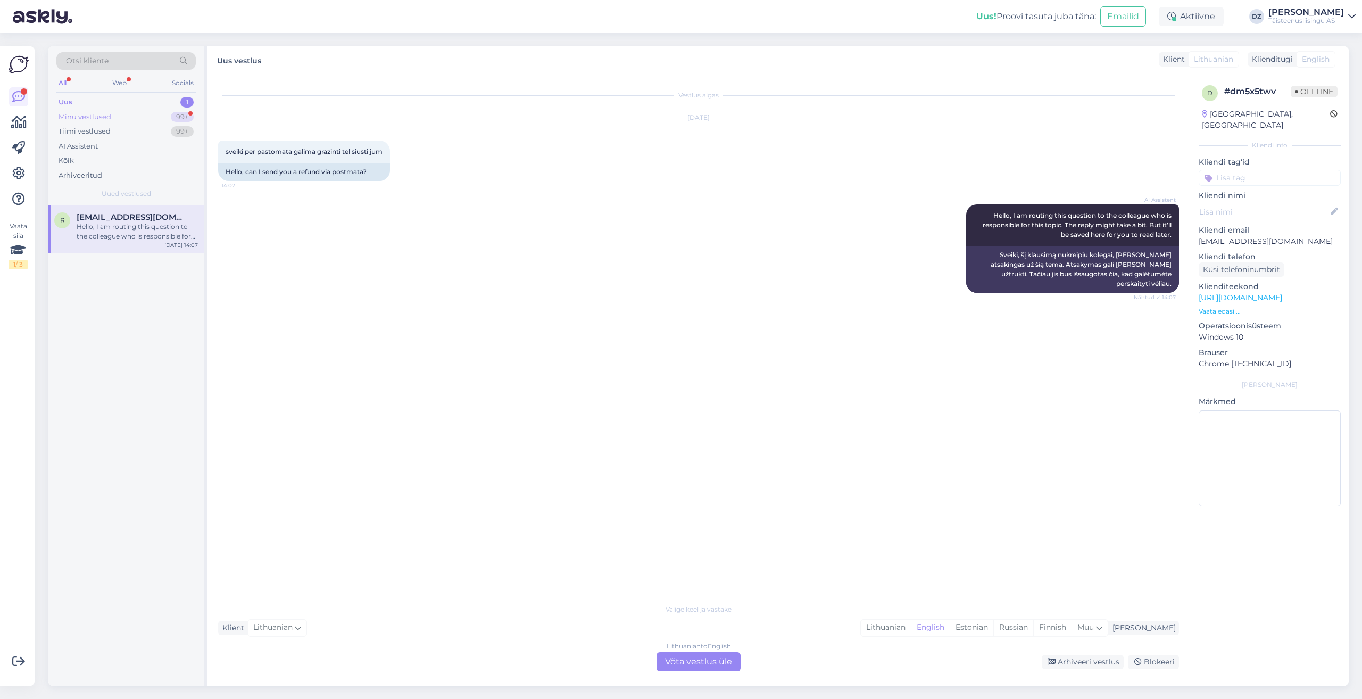
click at [127, 114] on div "Minu vestlused 99+" at bounding box center [125, 117] width 139 height 15
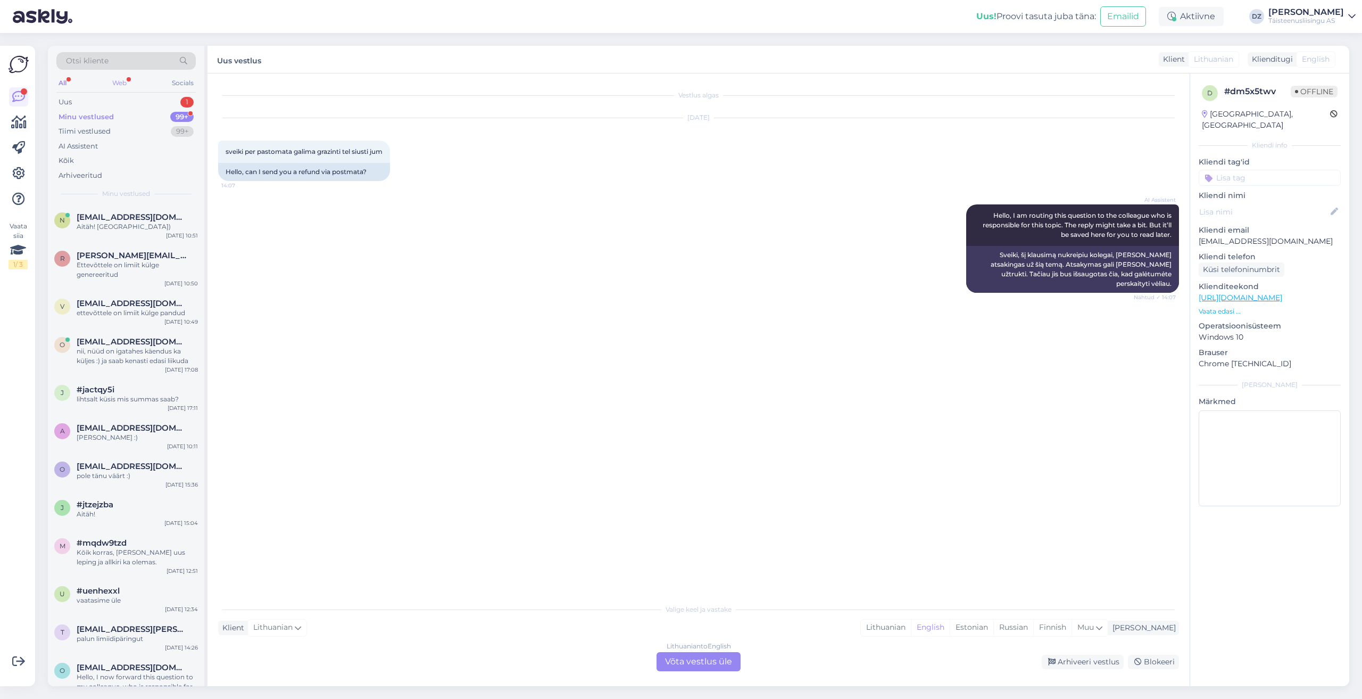
click at [127, 84] on div "Web" at bounding box center [119, 83] width 19 height 14
